Goal: Information Seeking & Learning: Find contact information

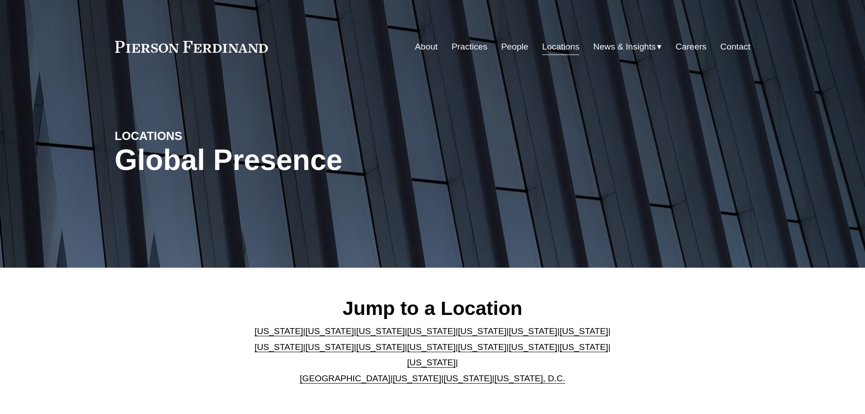
scroll to position [91, 0]
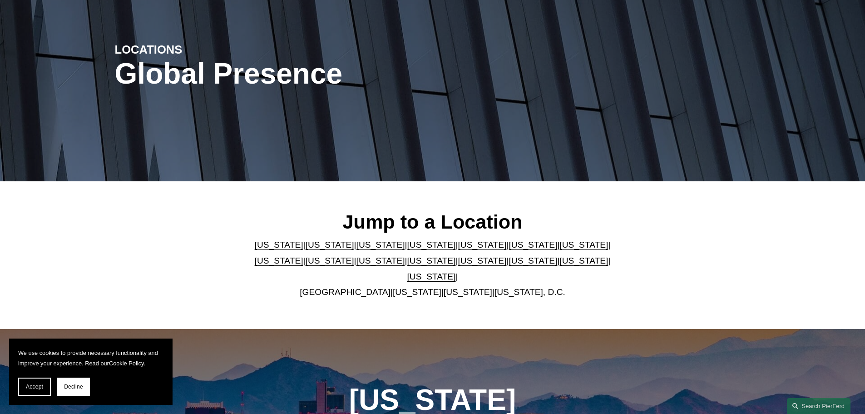
click at [509, 265] on link "[US_STATE]" at bounding box center [533, 261] width 49 height 10
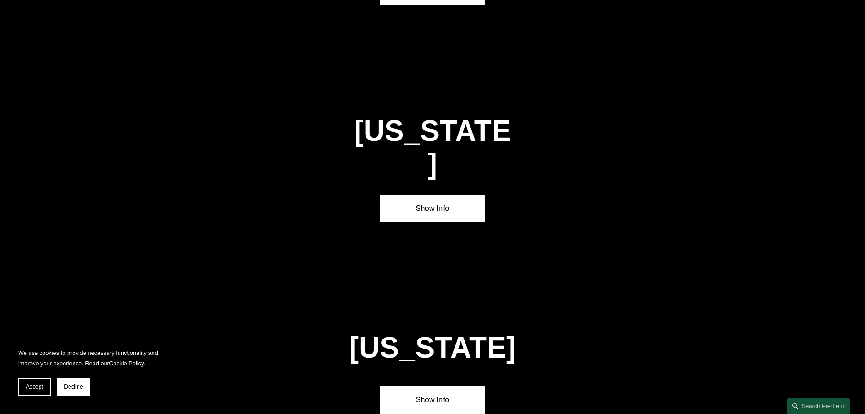
scroll to position [2708, 0]
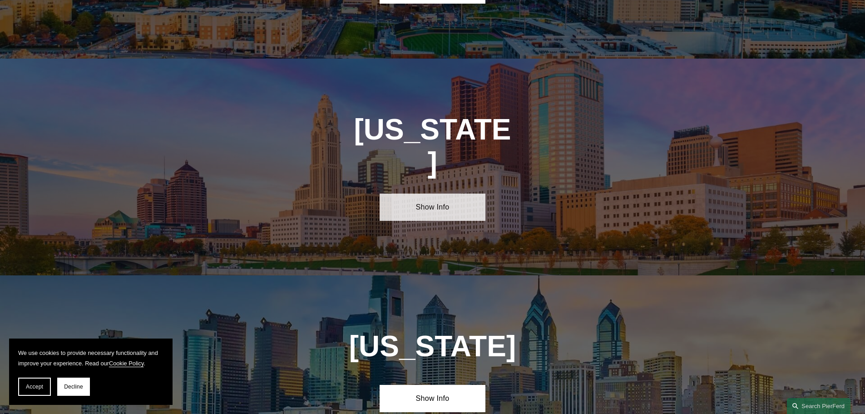
click at [451, 193] on link "Show Info" at bounding box center [433, 206] width 106 height 27
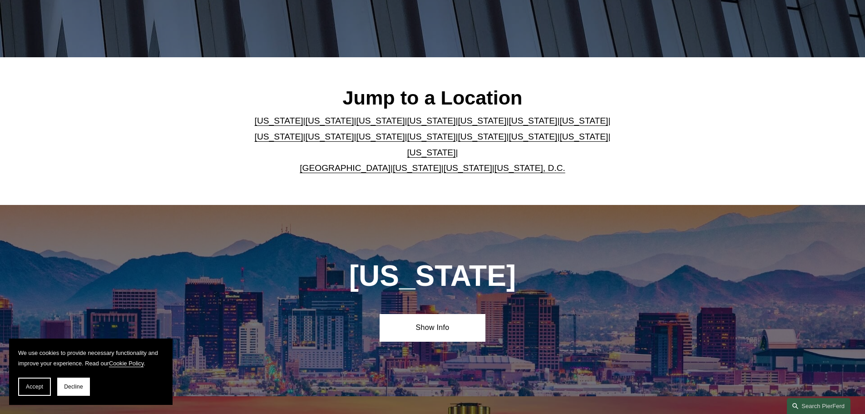
scroll to position [148, 0]
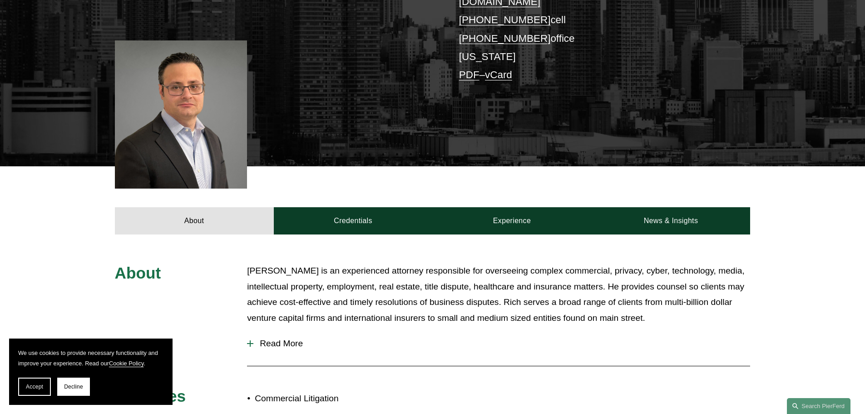
scroll to position [227, 0]
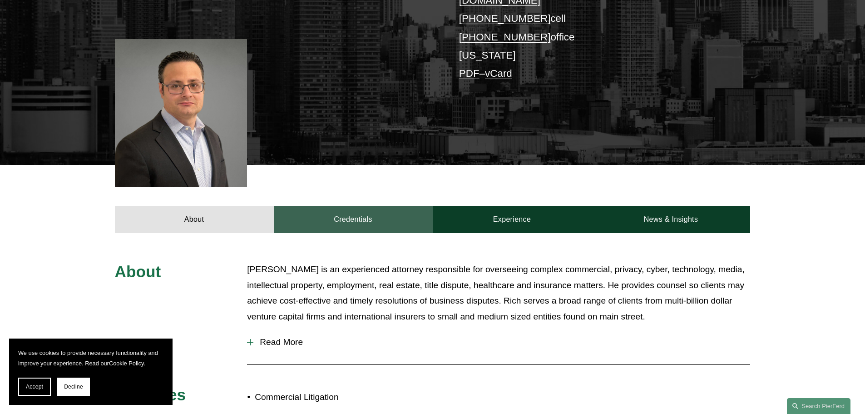
click at [345, 206] on link "Credentials" at bounding box center [353, 219] width 159 height 27
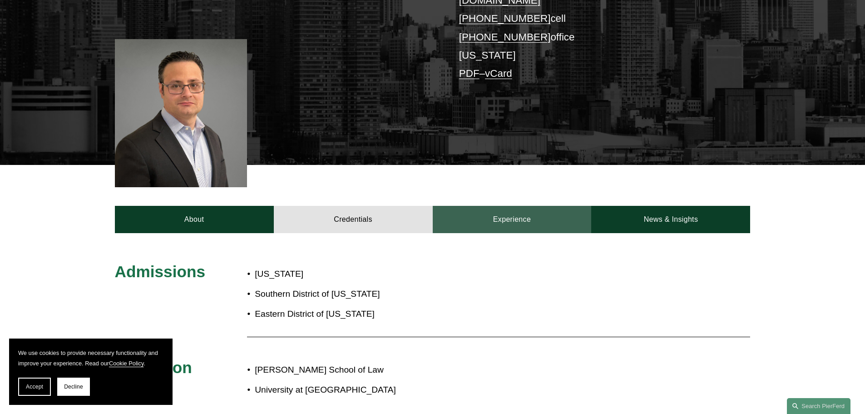
click at [501, 206] on link "Experience" at bounding box center [512, 219] width 159 height 27
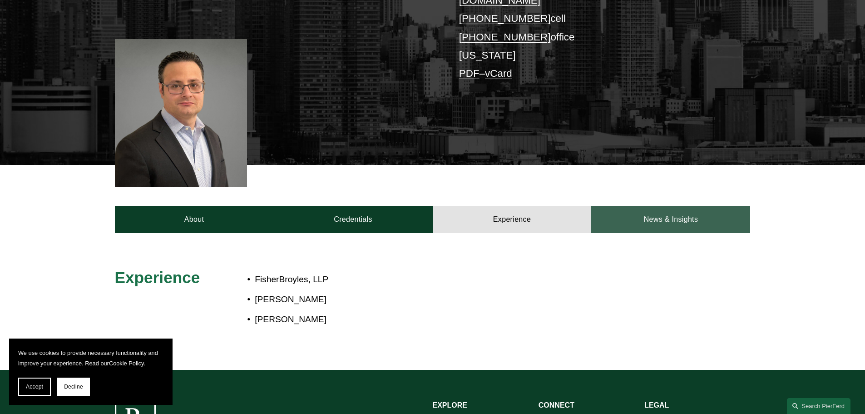
click at [648, 208] on link "News & Insights" at bounding box center [670, 219] width 159 height 27
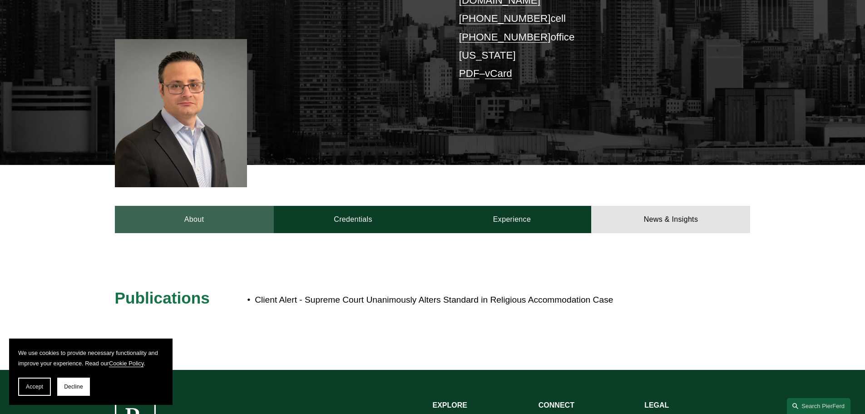
drag, startPoint x: 208, startPoint y: 203, endPoint x: 17, endPoint y: 22, distance: 262.5
click at [207, 206] on link "About" at bounding box center [194, 219] width 159 height 27
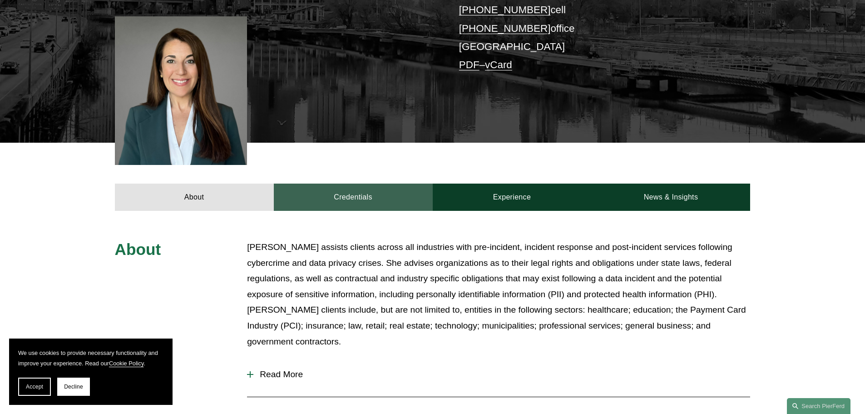
scroll to position [249, 0]
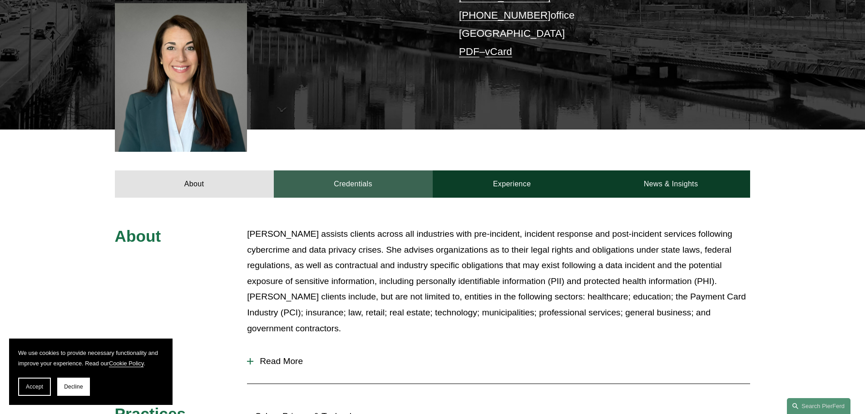
click at [363, 172] on link "Credentials" at bounding box center [353, 183] width 159 height 27
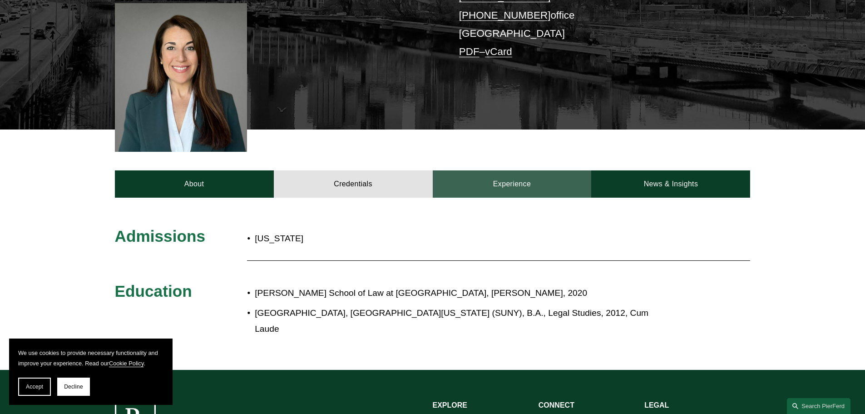
click at [486, 170] on link "Experience" at bounding box center [512, 183] width 159 height 27
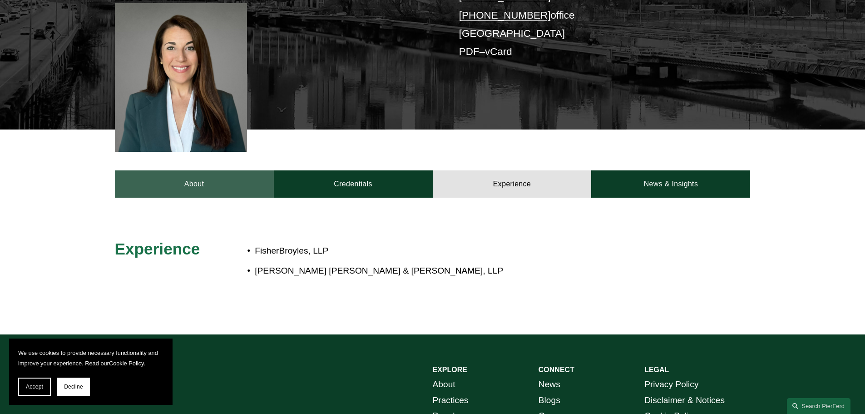
click at [244, 170] on link "About" at bounding box center [194, 183] width 159 height 27
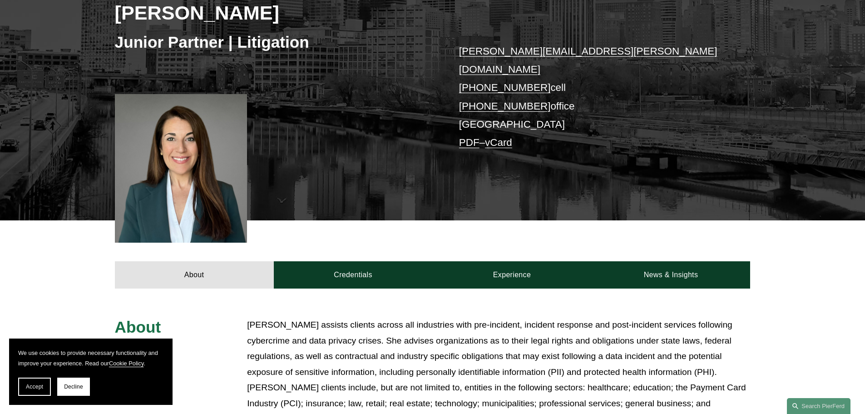
scroll to position [0, 0]
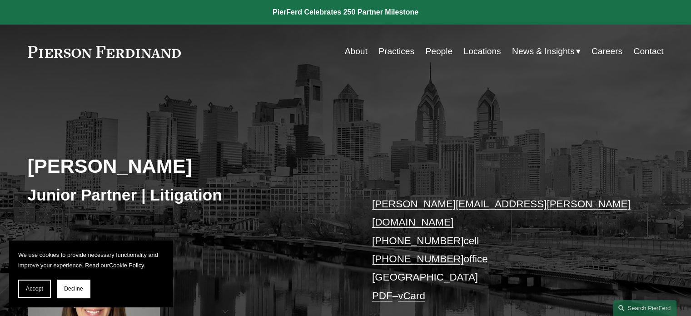
drag, startPoint x: 189, startPoint y: 52, endPoint x: 21, endPoint y: 55, distance: 167.6
click at [20, 56] on div "Skip to Content About Practices People Locations" at bounding box center [345, 52] width 691 height 54
drag, startPoint x: 185, startPoint y: 52, endPoint x: 175, endPoint y: 85, distance: 34.3
click at [35, 59] on div "About Practices People Locations News & Insights News" at bounding box center [346, 51] width 636 height 17
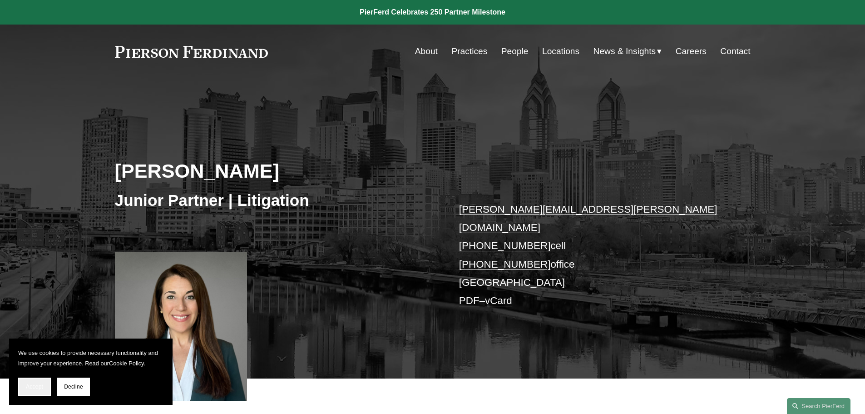
click at [26, 387] on span "Accept" at bounding box center [34, 386] width 17 height 6
